Goal: Information Seeking & Learning: Learn about a topic

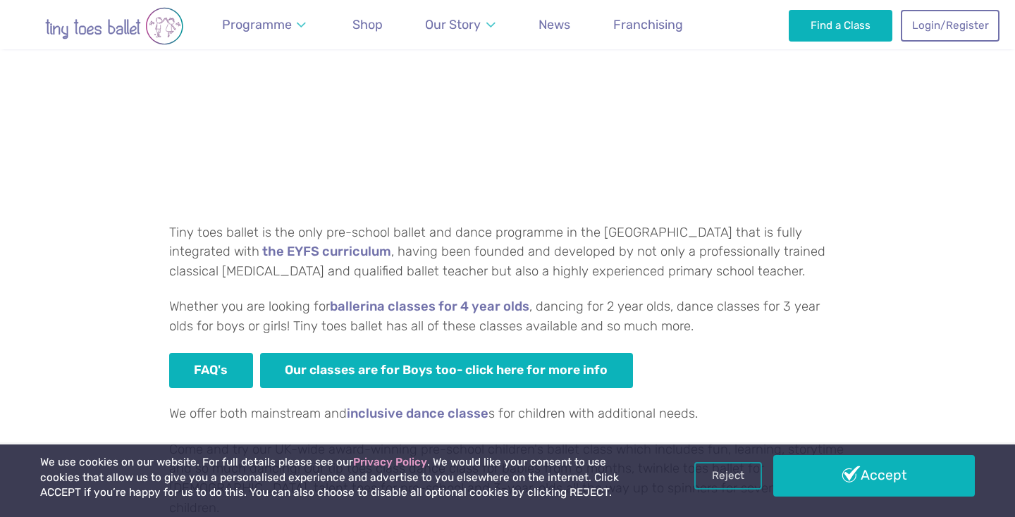
scroll to position [361, 0]
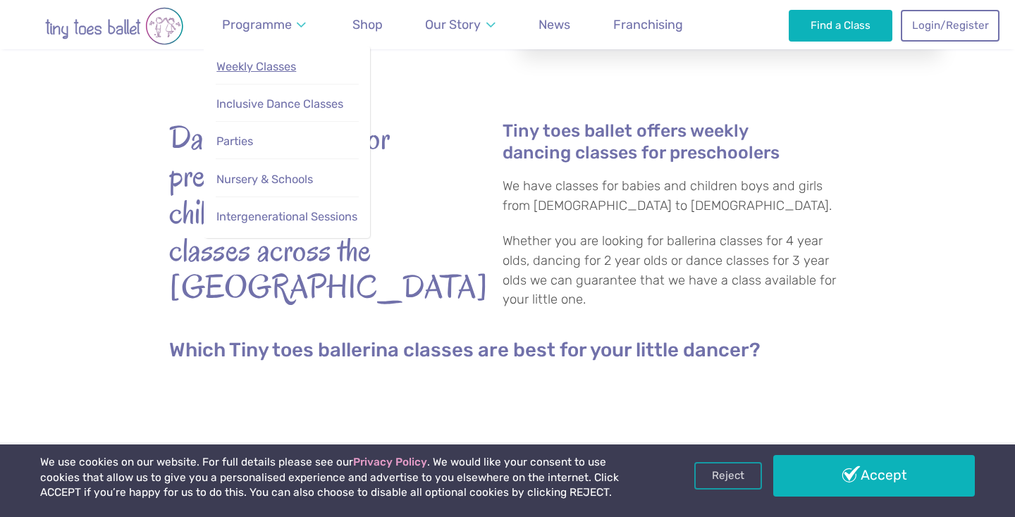
click at [326, 67] on link "Weekly Classes" at bounding box center [287, 67] width 143 height 29
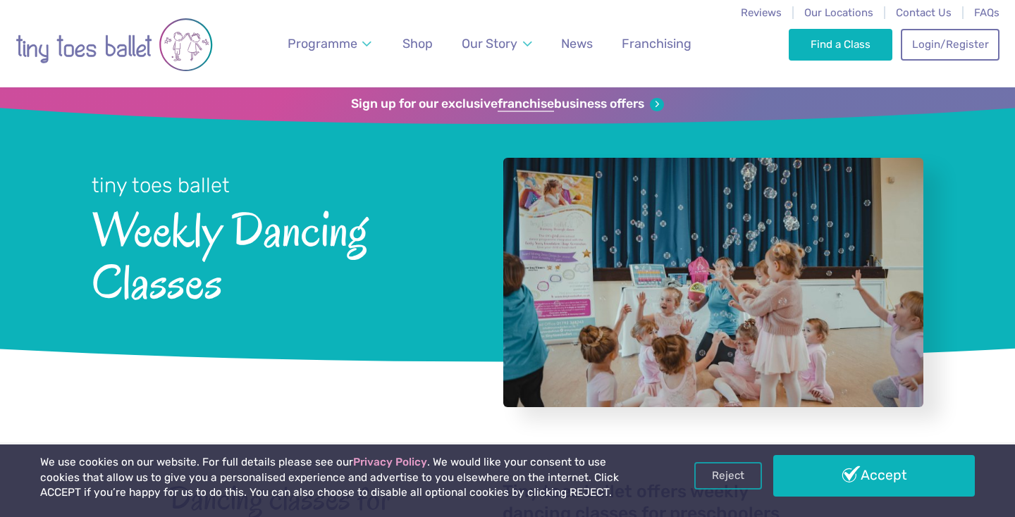
click at [376, 317] on h1 "tiny toes ballet Weekly Dancing Classes" at bounding box center [279, 236] width 374 height 225
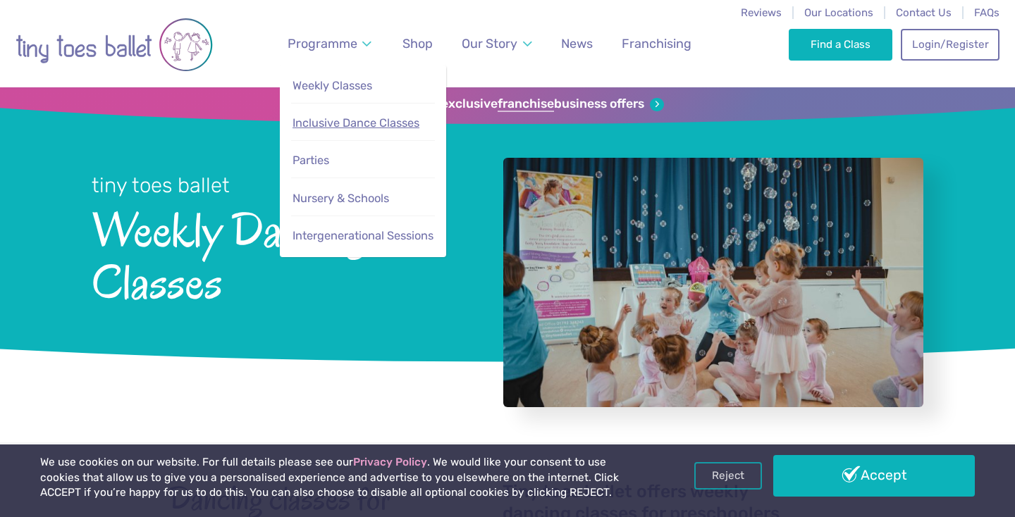
click at [347, 128] on span "Inclusive Dance Classes" at bounding box center [355, 122] width 127 height 13
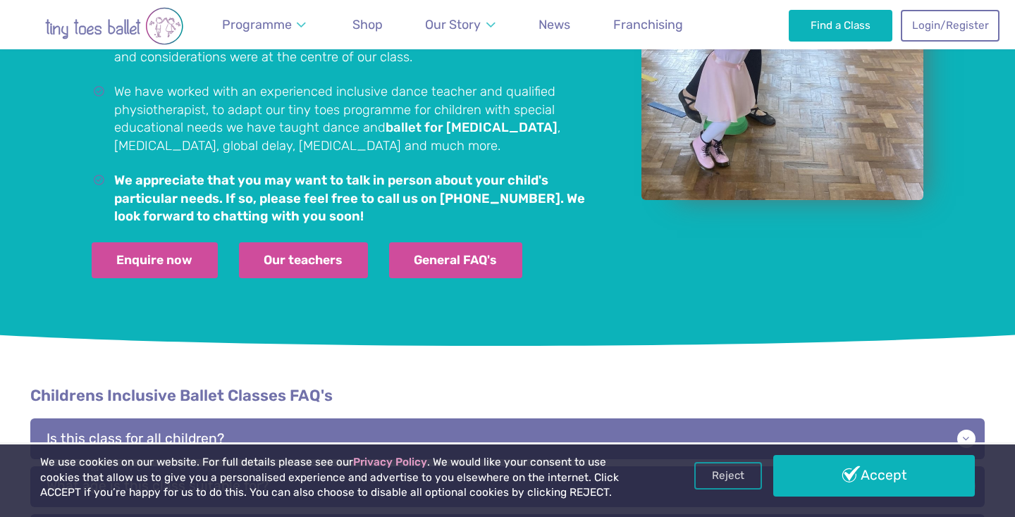
scroll to position [1290, 0]
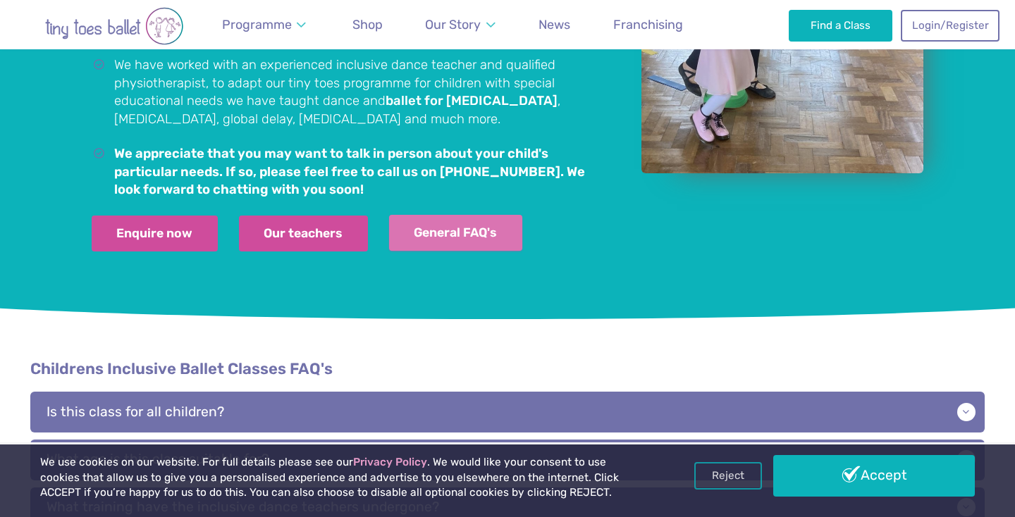
click at [433, 221] on link "General FAQ's" at bounding box center [455, 233] width 133 height 36
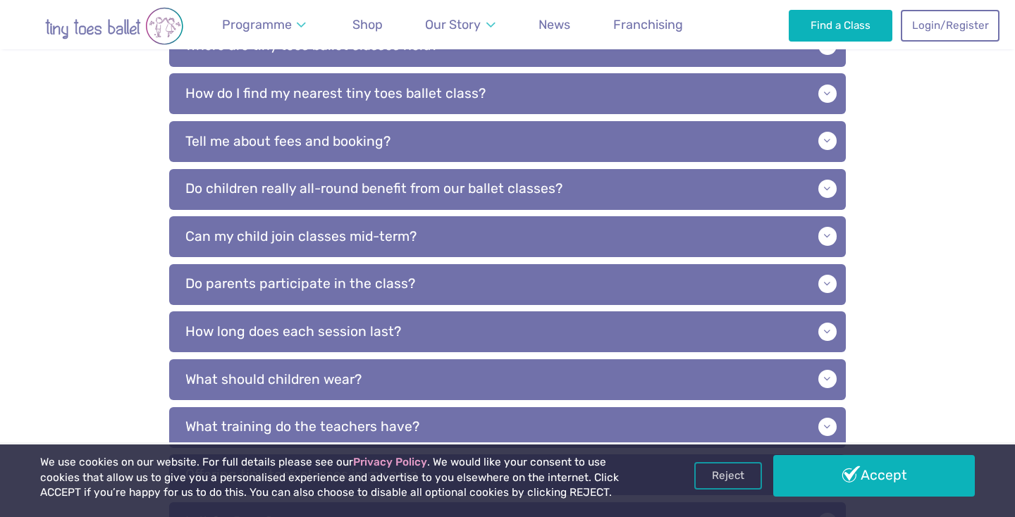
scroll to position [439, 0]
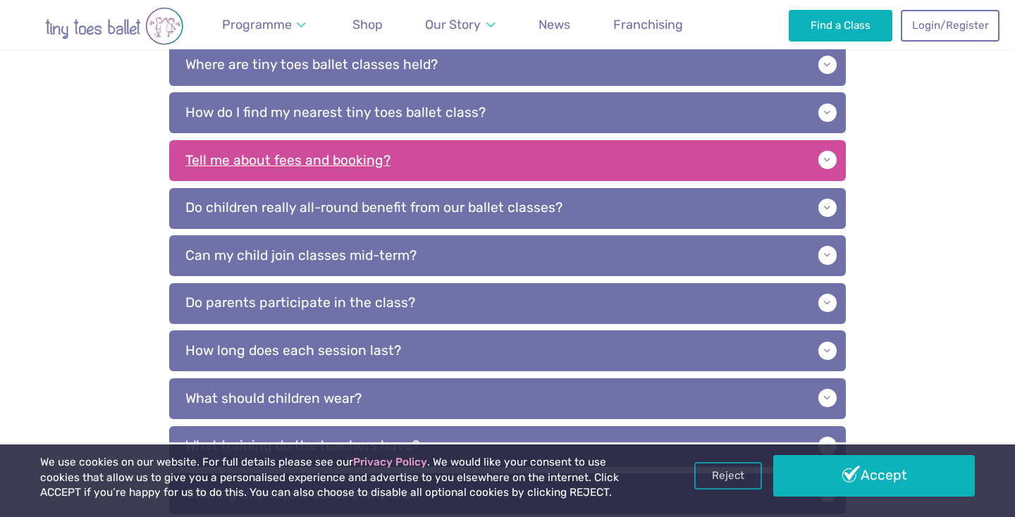
click at [429, 168] on p "Tell me about fees and booking?" at bounding box center [507, 160] width 676 height 41
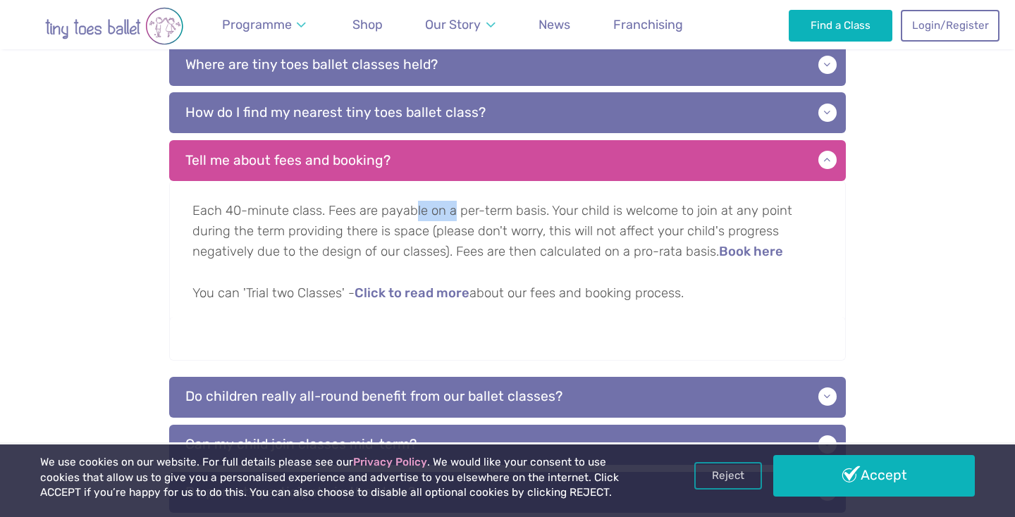
drag, startPoint x: 414, startPoint y: 216, endPoint x: 451, endPoint y: 216, distance: 36.6
click at [451, 216] on p "Each 40-minute class. Fees are payable on a per-term basis. Your child is welco…" at bounding box center [507, 254] width 676 height 146
click at [520, 247] on p "Each 40-minute class. Fees are payable on a per-term basis. Your child is welco…" at bounding box center [507, 254] width 676 height 146
